Goal: Navigation & Orientation: Understand site structure

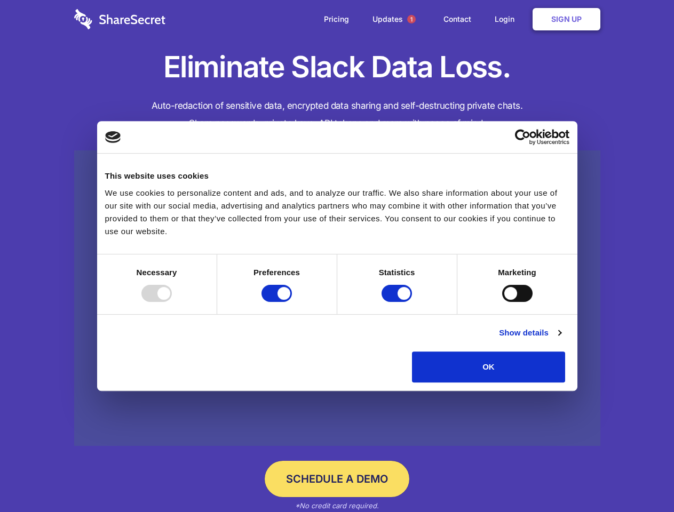
click at [172, 302] on div at bounding box center [156, 293] width 30 height 17
click at [292, 302] on input "Preferences" at bounding box center [276, 293] width 30 height 17
checkbox input "false"
click at [398, 302] on input "Statistics" at bounding box center [396, 293] width 30 height 17
checkbox input "false"
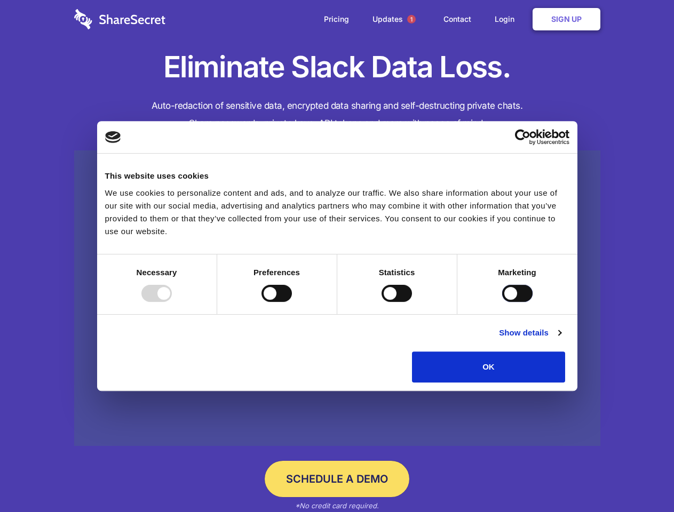
click at [502, 302] on input "Marketing" at bounding box center [517, 293] width 30 height 17
checkbox input "true"
